Goal: Task Accomplishment & Management: Use online tool/utility

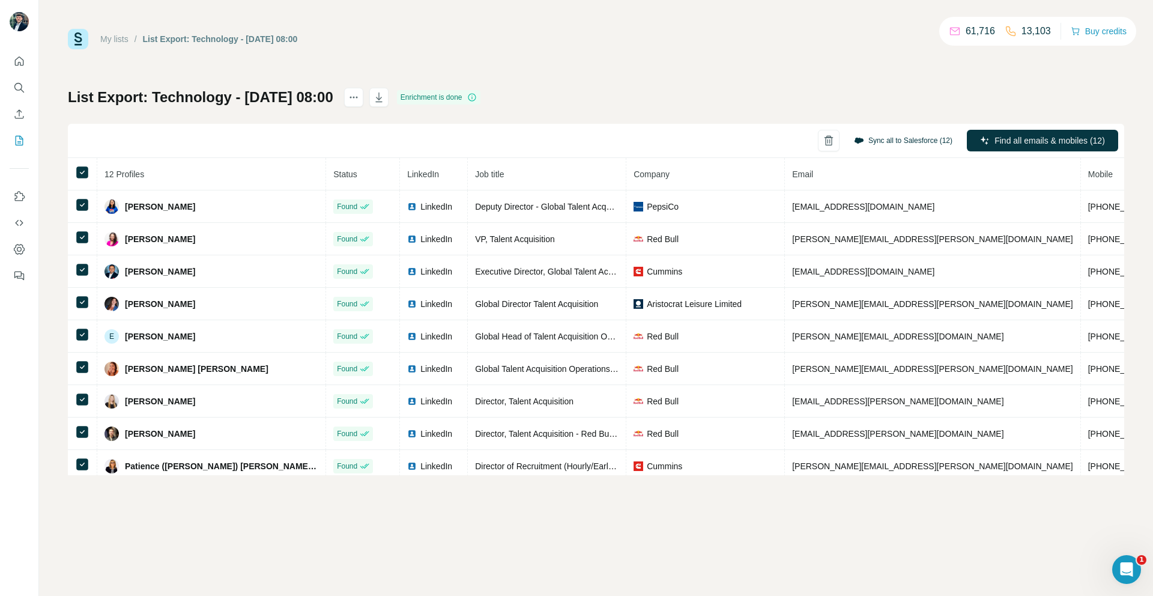
click at [906, 144] on button "Sync all to Salesforce (12)" at bounding box center [902, 141] width 115 height 18
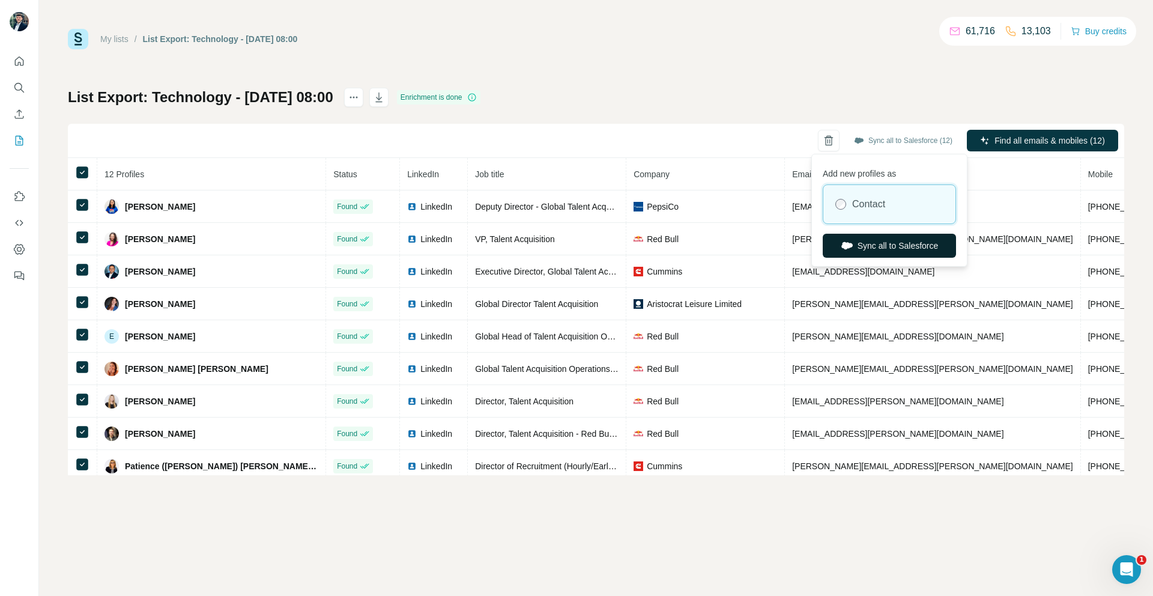
click at [866, 244] on button "Sync all to Salesforce" at bounding box center [889, 246] width 133 height 24
